Goal: Task Accomplishment & Management: Manage account settings

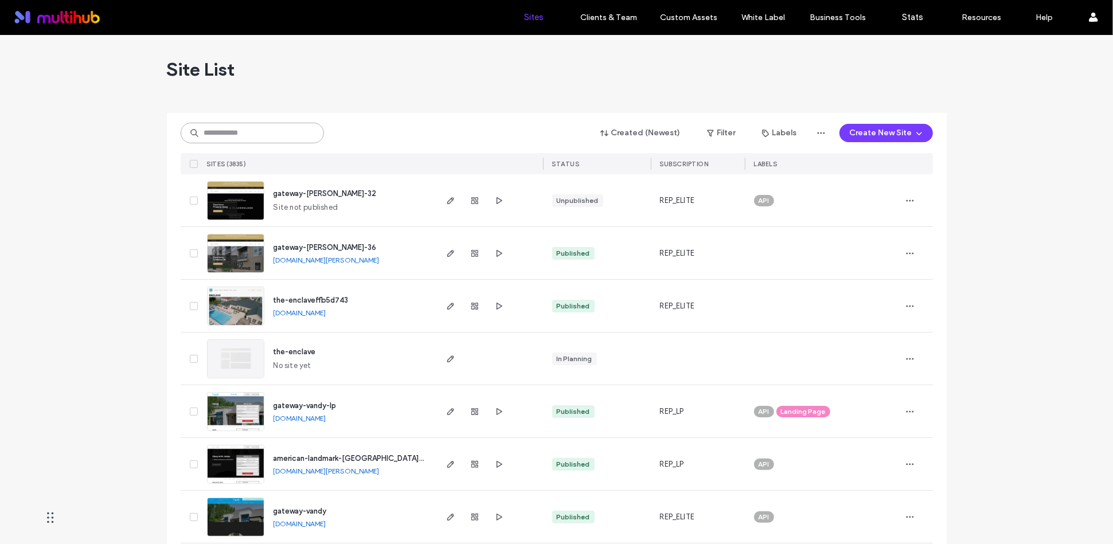
click at [231, 136] on input at bounding box center [252, 133] width 143 height 21
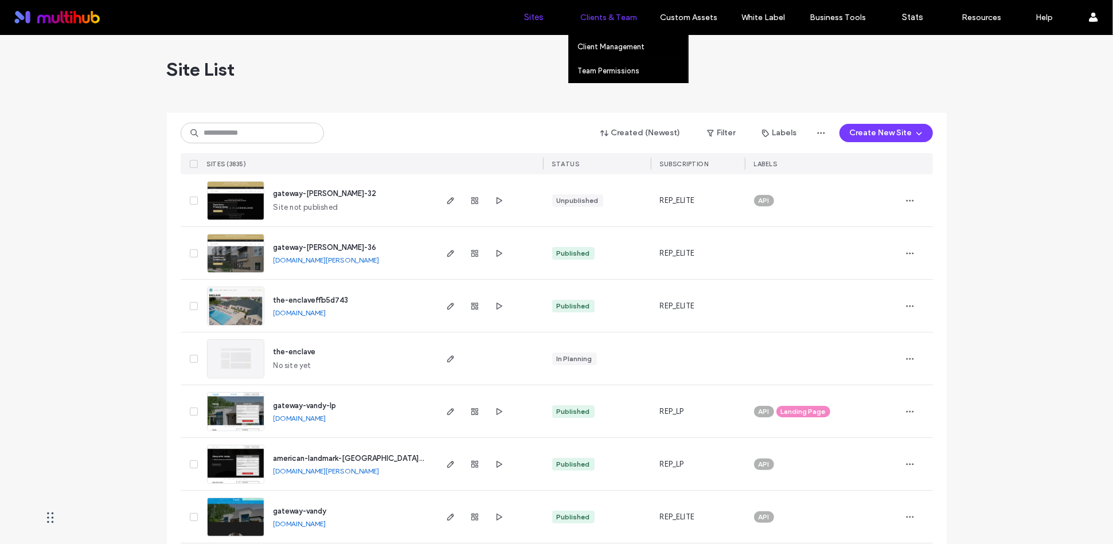
click at [604, 14] on label "Clients & Team" at bounding box center [608, 18] width 57 height 10
click at [613, 49] on label "Client Management" at bounding box center [610, 46] width 67 height 9
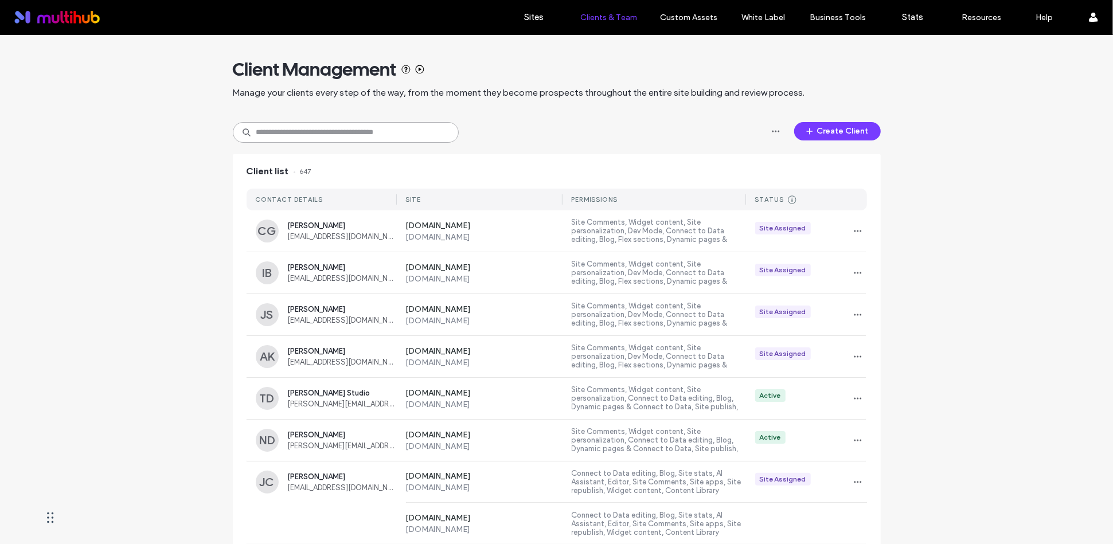
click at [325, 124] on input at bounding box center [346, 132] width 226 height 21
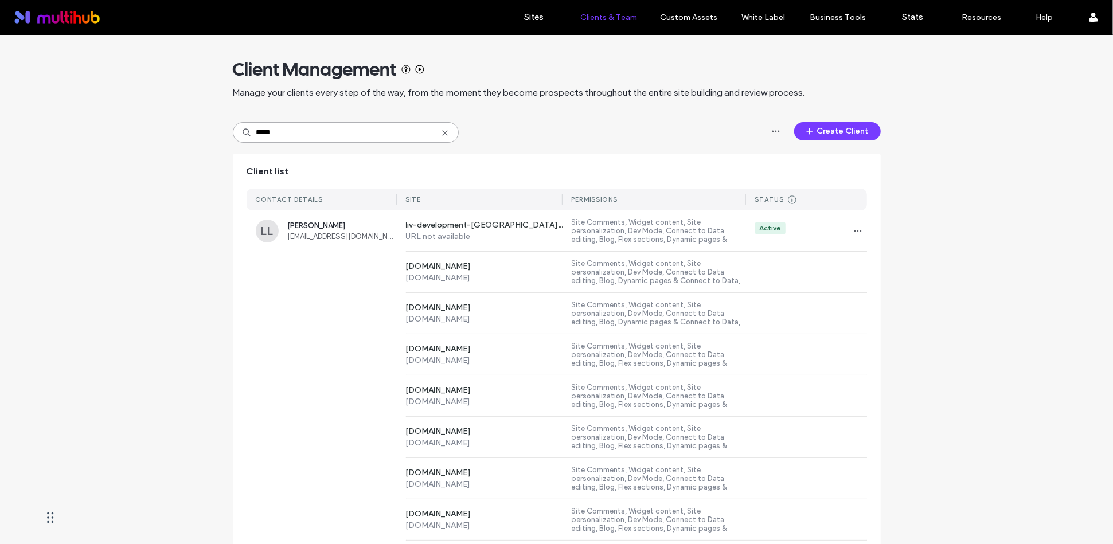
type input "*****"
click at [853, 226] on span "button" at bounding box center [858, 231] width 18 height 18
click at [886, 263] on span "Sites & Permissions" at bounding box center [900, 260] width 65 height 11
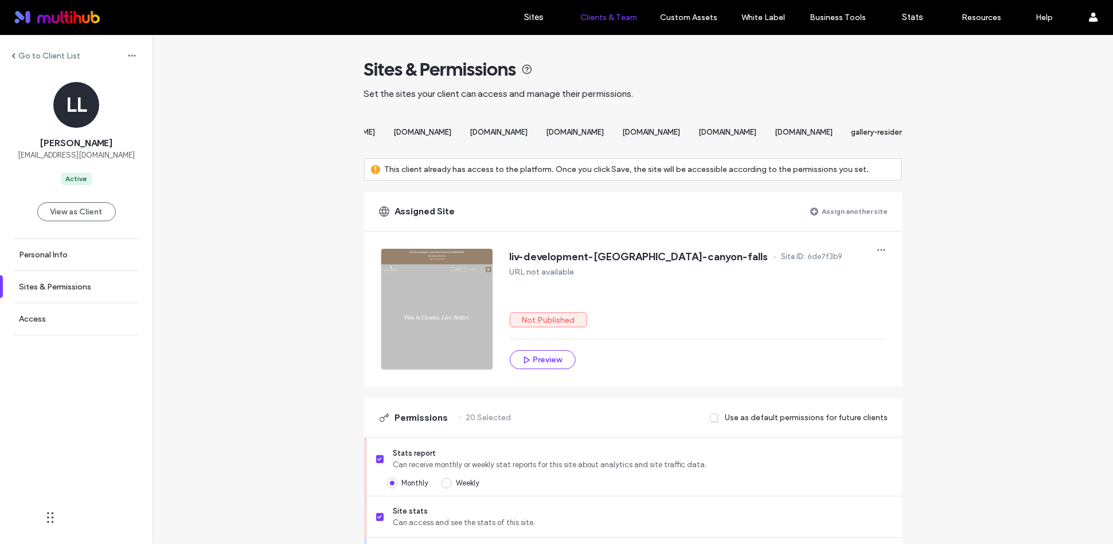
scroll to position [0, 1713]
click at [858, 221] on label "Assign another site" at bounding box center [855, 211] width 66 height 20
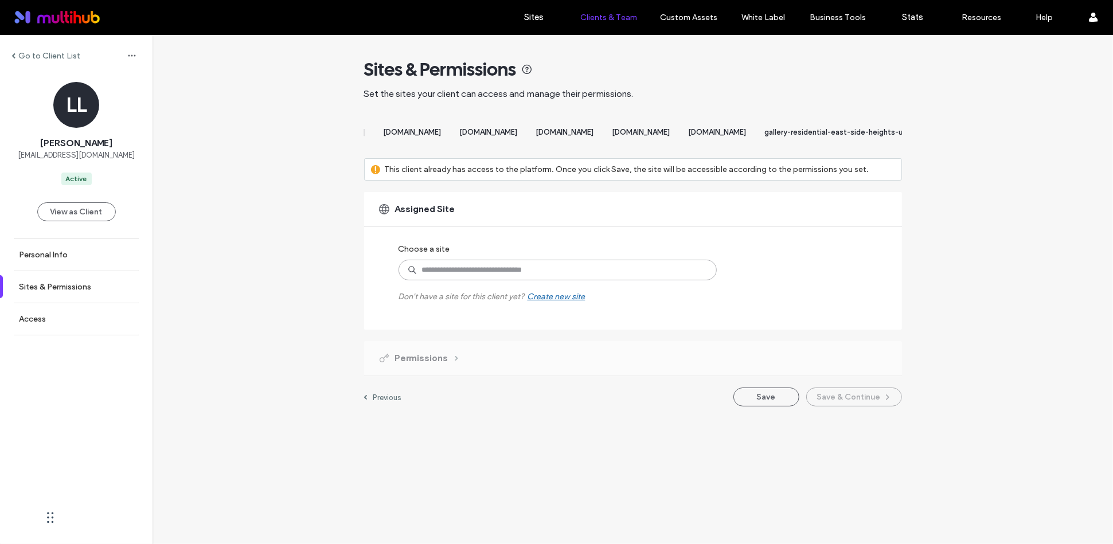
click at [628, 280] on input at bounding box center [558, 270] width 318 height 21
type input "*"
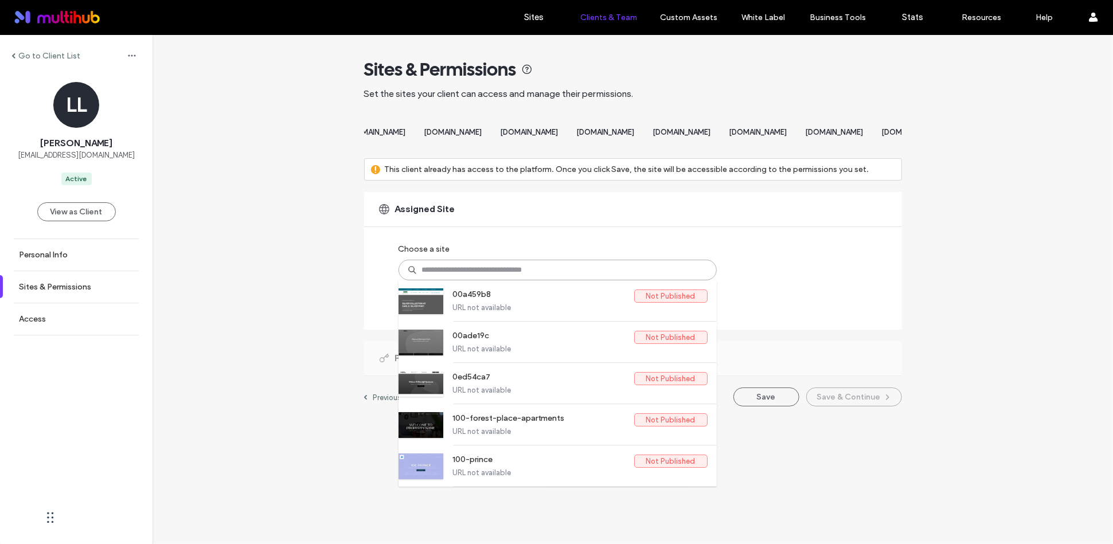
scroll to position [0, 2314]
click at [902, 71] on div "Go to Client List LL Luisa Luperdi lluperdi@galleryresidential.com Active View …" at bounding box center [633, 226] width 960 height 383
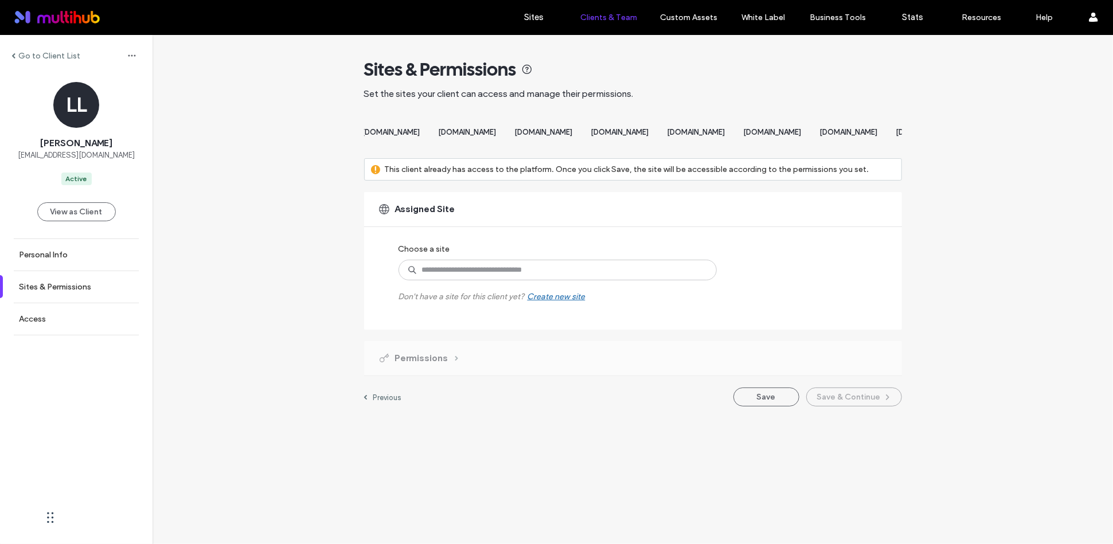
scroll to position [0, 2713]
click at [158, 129] on span "[DOMAIN_NAME]" at bounding box center [129, 132] width 58 height 9
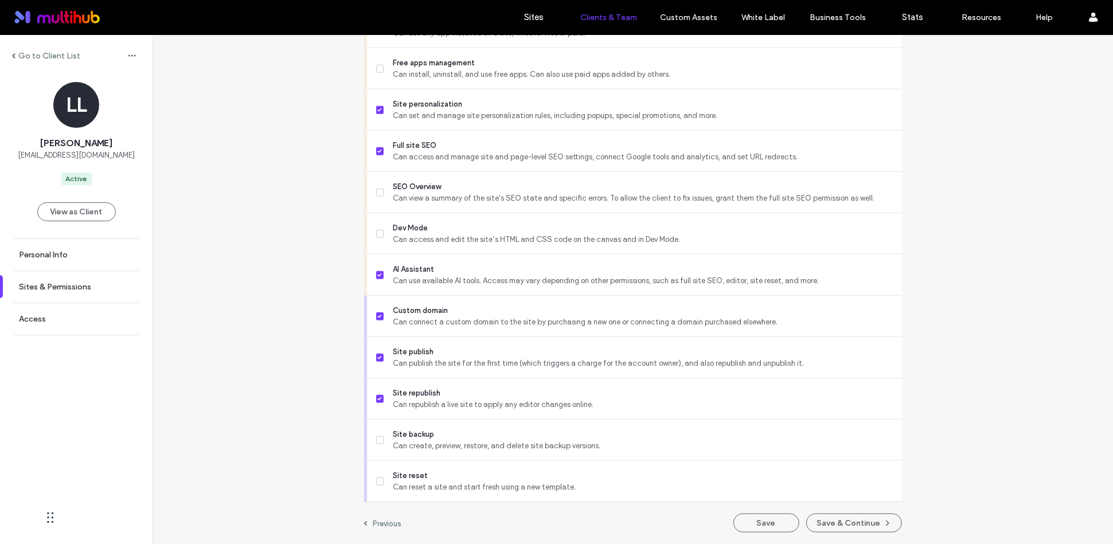
scroll to position [911, 0]
click at [768, 523] on button "Save" at bounding box center [766, 523] width 66 height 19
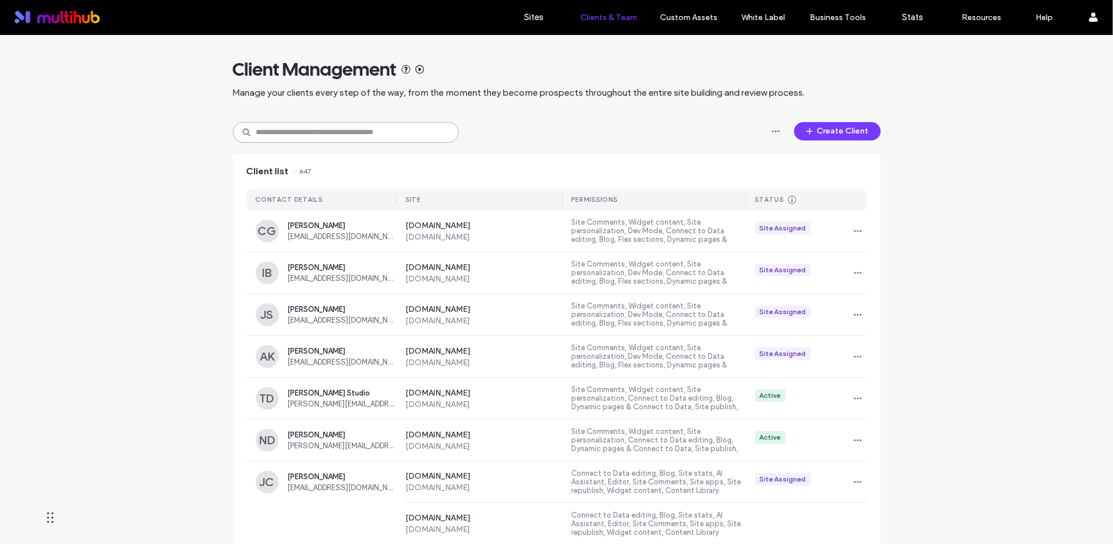
click at [327, 131] on input at bounding box center [346, 132] width 226 height 21
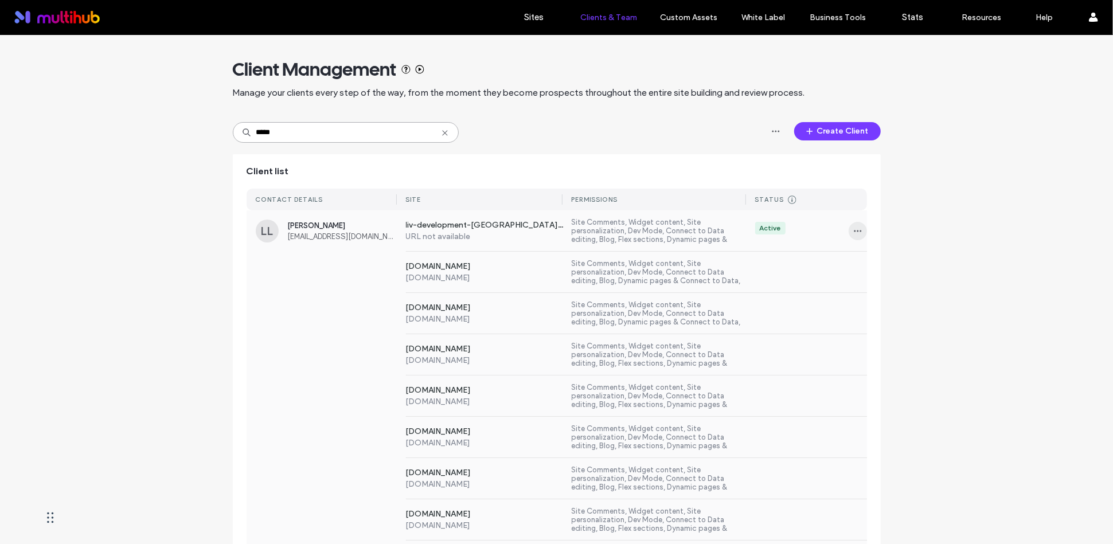
type input "*****"
click at [851, 223] on span "button" at bounding box center [858, 231] width 18 height 18
click at [869, 275] on div "Manage Access" at bounding box center [896, 283] width 102 height 22
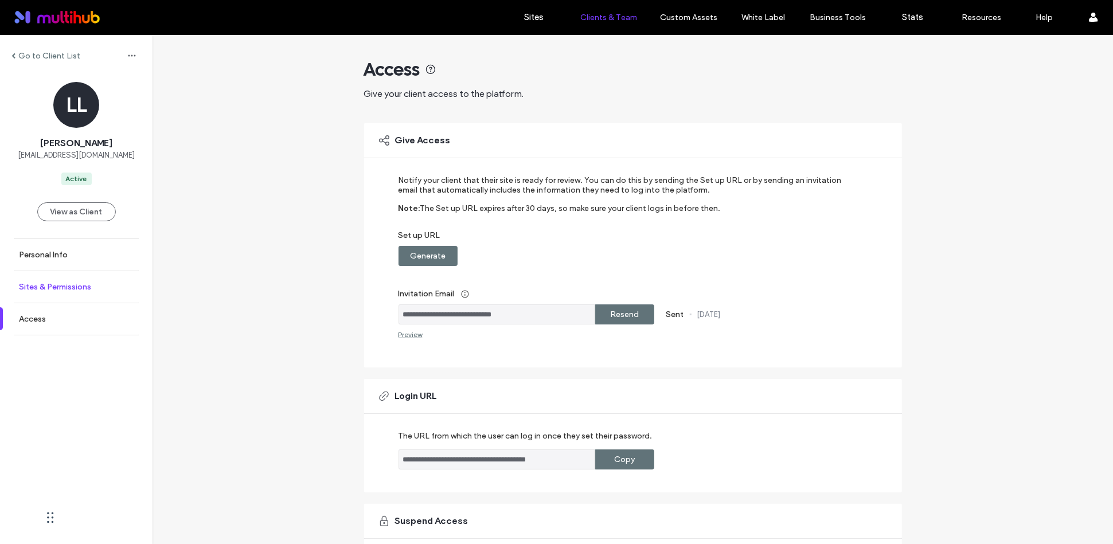
click at [58, 291] on link "Sites & Permissions" at bounding box center [76, 287] width 153 height 32
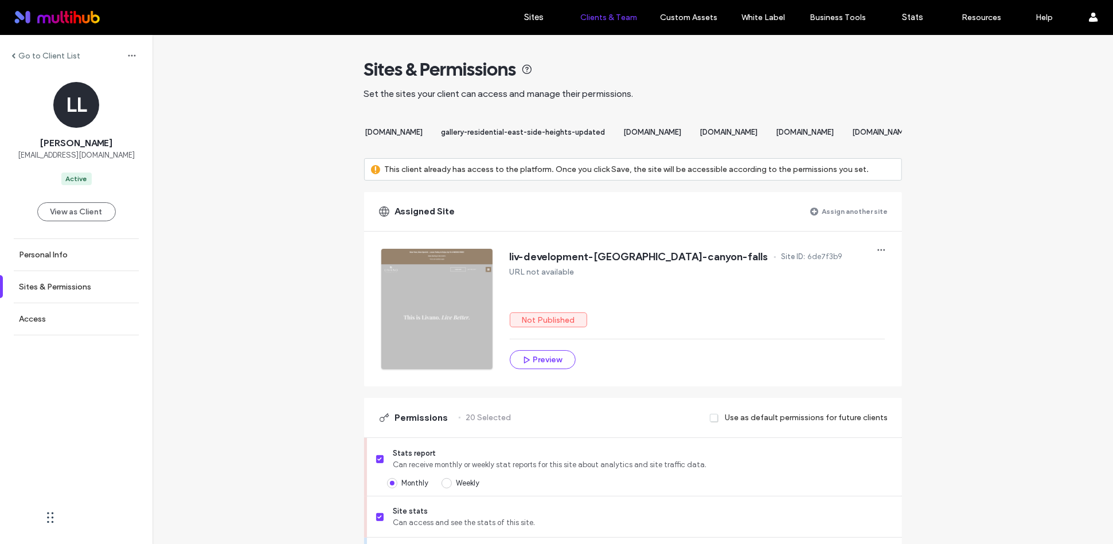
scroll to position [0, 2042]
click at [265, 131] on span "[DOMAIN_NAME]" at bounding box center [236, 132] width 58 height 9
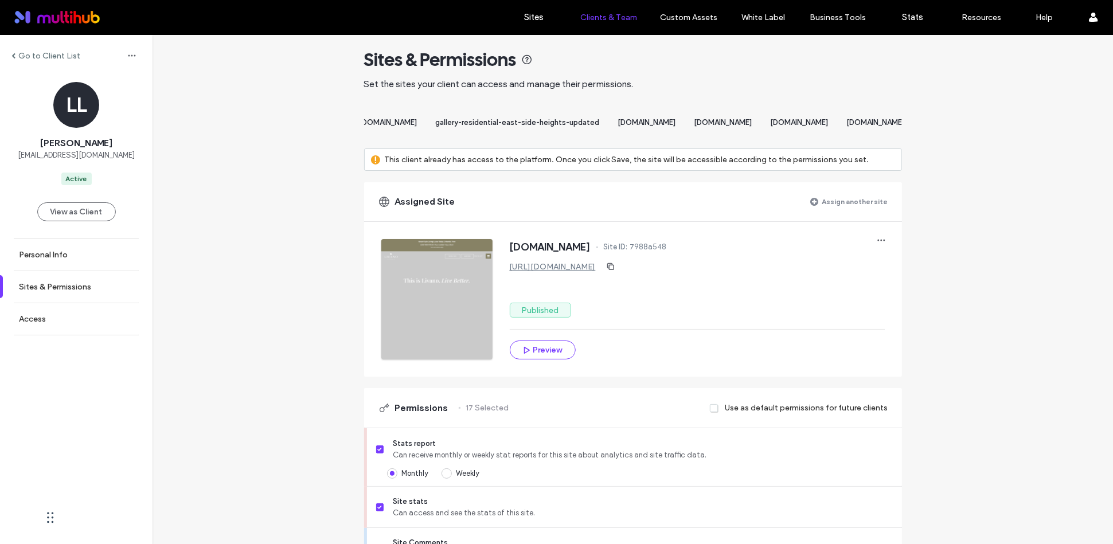
scroll to position [12, 0]
